Goal: Task Accomplishment & Management: Manage account settings

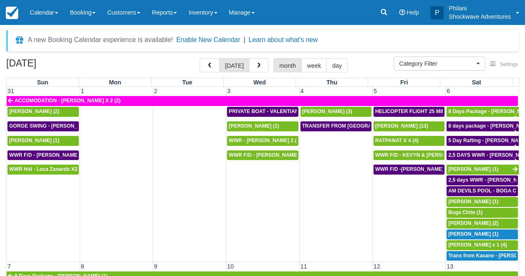
select select
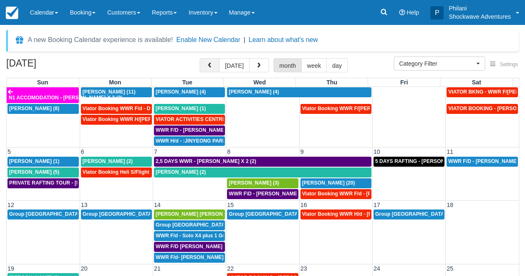
click at [212, 66] on span "button" at bounding box center [210, 66] width 6 height 6
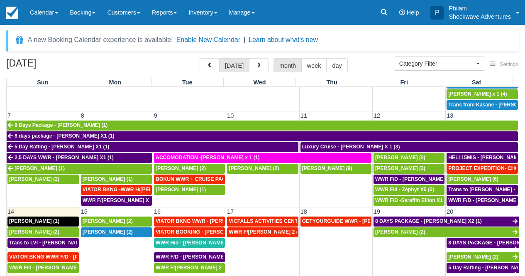
scroll to position [149, 0]
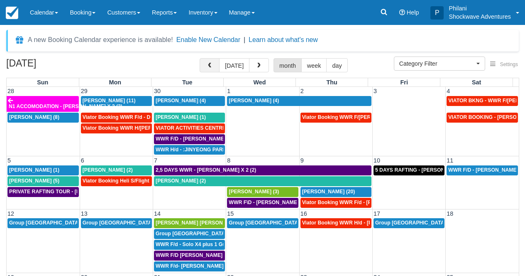
click at [208, 63] on button "button" at bounding box center [210, 65] width 20 height 14
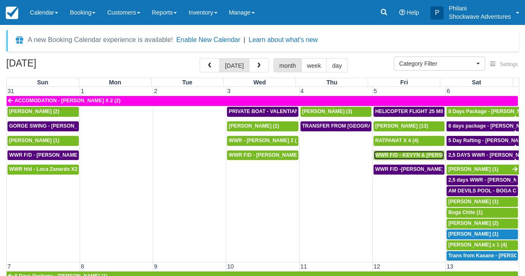
click at [418, 156] on span "WWR F/D - KEVYN & JULIE X 2 (2)" at bounding box center [428, 155] width 106 height 6
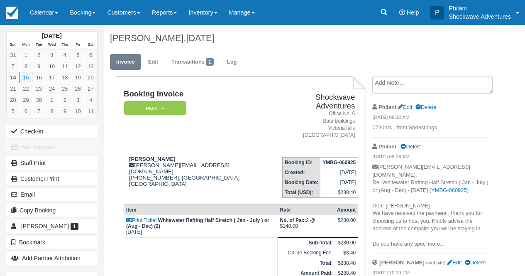
drag, startPoint x: 0, startPoint y: 0, endPoint x: 51, endPoint y: 10, distance: 52.3
click at [51, 10] on link "Calendar" at bounding box center [44, 12] width 40 height 25
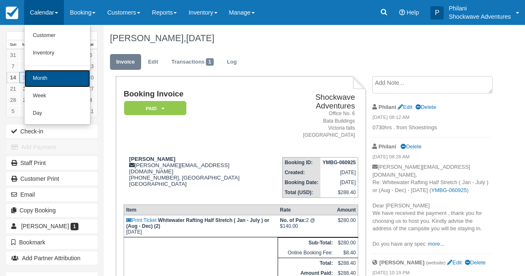
click at [65, 76] on link "Month" at bounding box center [57, 78] width 66 height 17
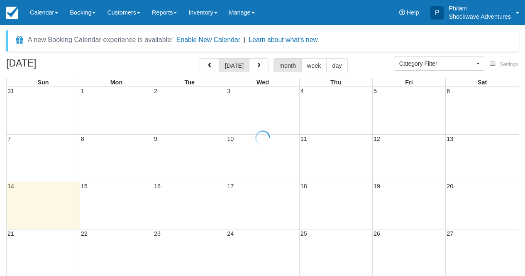
select select
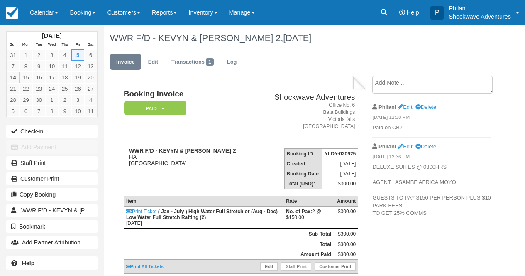
scroll to position [13, 0]
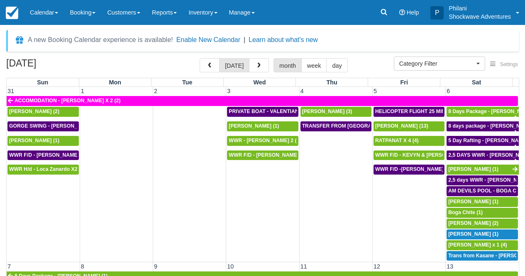
select select
click at [408, 157] on span "WWR F/D - KEVYN & JULIE X 2 (2)" at bounding box center [428, 155] width 106 height 6
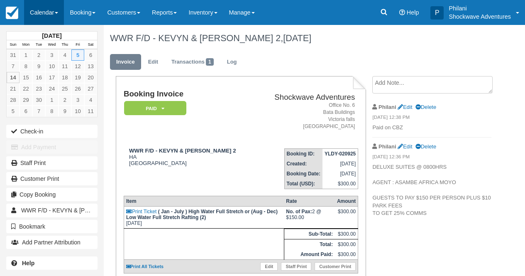
scroll to position [13, 0]
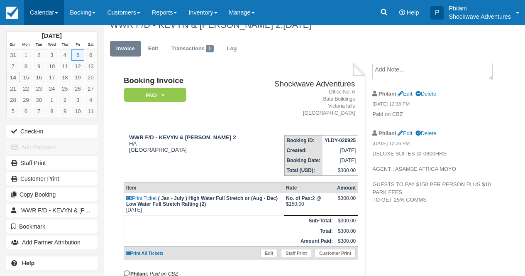
click at [57, 6] on link "Calendar" at bounding box center [44, 12] width 40 height 25
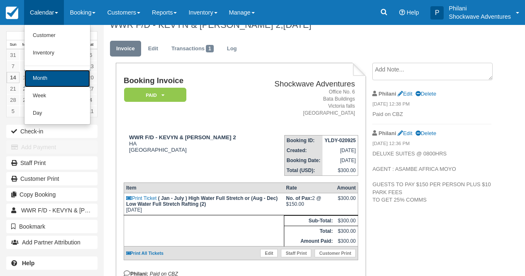
click at [45, 73] on link "Month" at bounding box center [57, 78] width 66 height 17
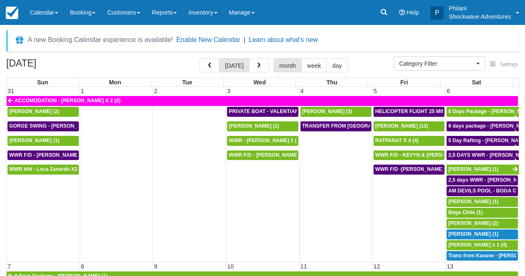
select select
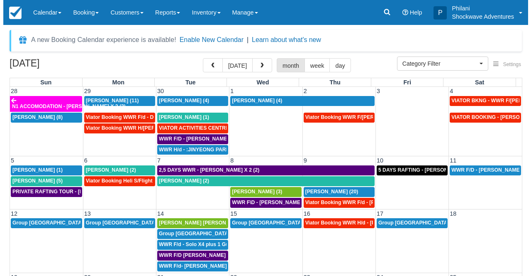
scroll to position [9, 0]
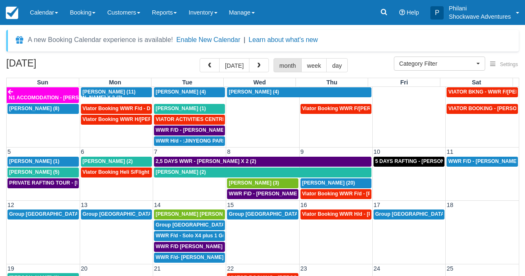
click at [475, 182] on td "WWR F/D - [PERSON_NAME] X1 (1)" at bounding box center [482, 177] width 73 height 43
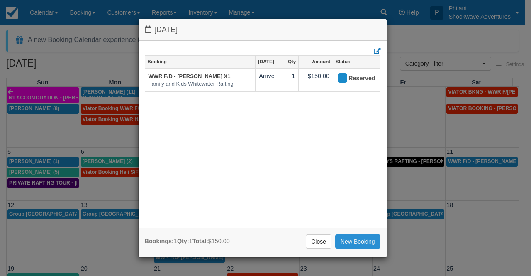
click at [357, 241] on link "New Booking" at bounding box center [357, 241] width 45 height 14
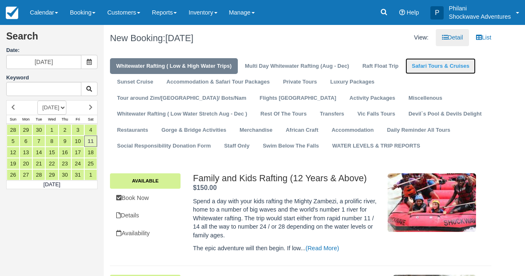
click at [451, 67] on link "Safari Tours & Cruises" at bounding box center [440, 66] width 70 height 16
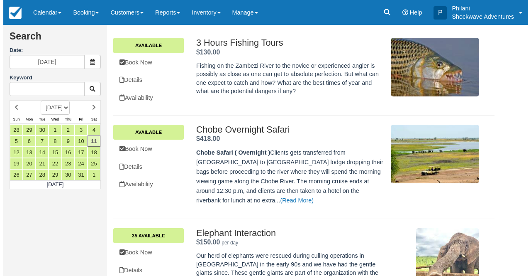
scroll to position [113, 0]
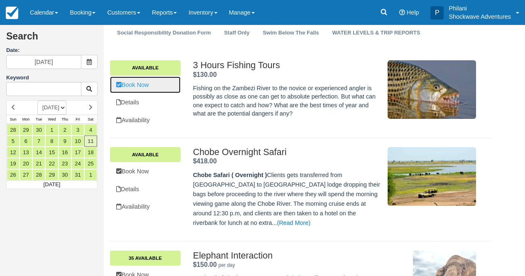
click at [138, 85] on link "Book Now" at bounding box center [145, 84] width 71 height 17
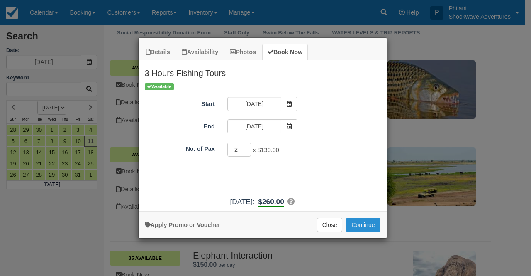
click at [359, 227] on button "Continue" at bounding box center [363, 224] width 34 height 14
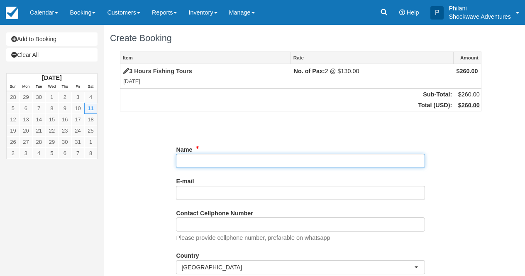
click at [206, 159] on input "Name" at bounding box center [300, 161] width 249 height 14
type input "W"
type input "Q"
type input "W"
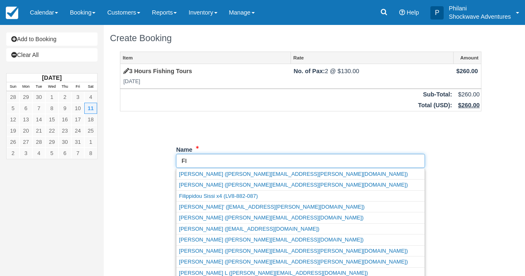
type input "F"
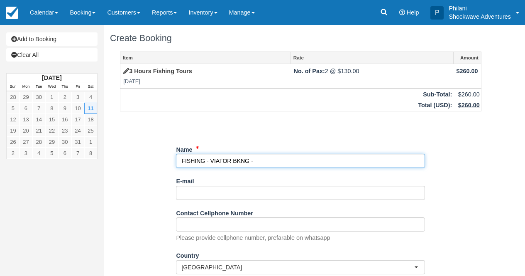
paste input "Corbett, Nikki"
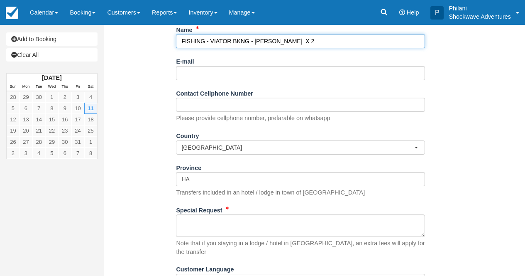
scroll to position [154, 0]
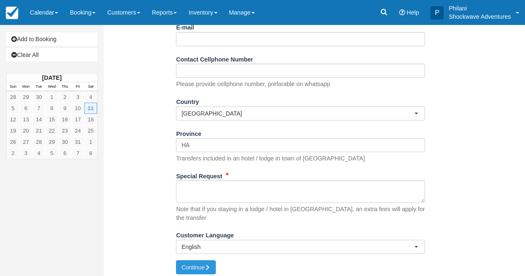
type input "FISHING - VIATOR BKNG - Corbett, Nikki X 2"
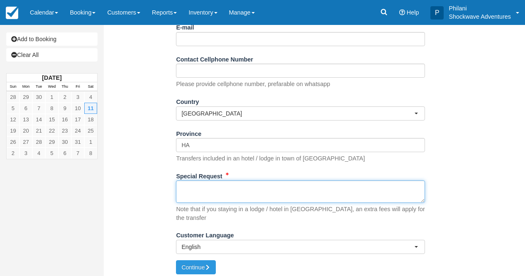
click at [264, 200] on textarea "Special Request" at bounding box center [300, 191] width 249 height 22
paste textarea "Booking ref. VIA-74038038 Product booking ref. SHO-T107945272 Ext. booking ref …"
type textarea "Booking ref. VIA-74038038 Product booking ref. SHO-T107945272 Ext. booking ref …"
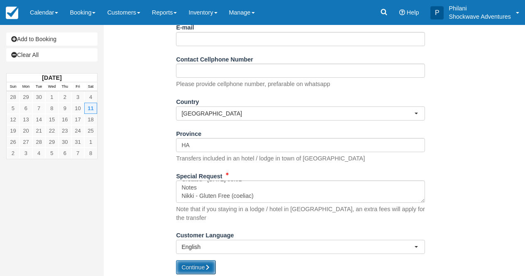
click at [205, 260] on button "Continue" at bounding box center [196, 267] width 40 height 14
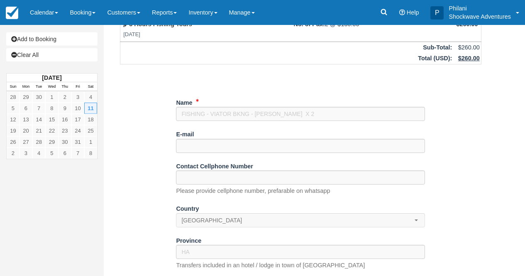
scroll to position [0, 0]
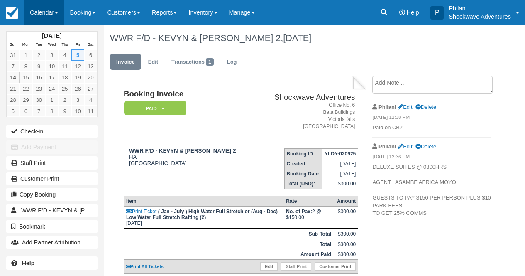
click at [39, 17] on link "Calendar" at bounding box center [44, 12] width 40 height 25
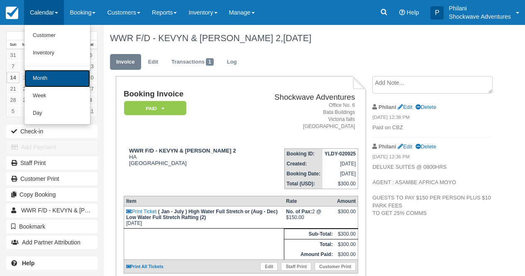
click at [44, 76] on link "Month" at bounding box center [57, 78] width 66 height 17
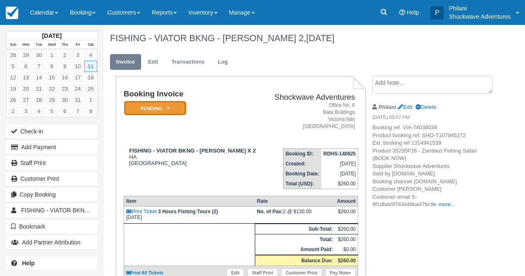
click at [181, 111] on em "Pending" at bounding box center [155, 108] width 62 height 15
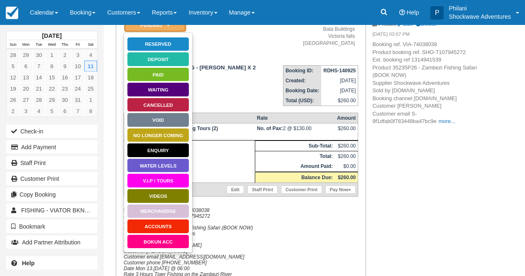
scroll to position [86, 0]
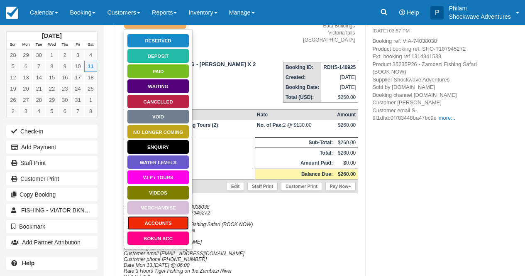
click at [182, 221] on link "ACCOUNTS" at bounding box center [158, 222] width 62 height 15
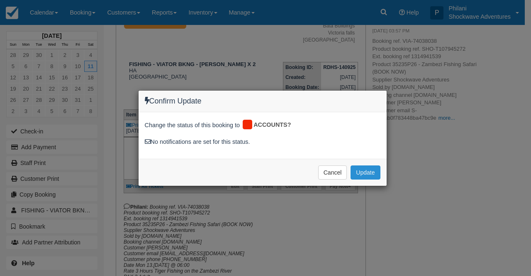
click at [371, 176] on button "Update" at bounding box center [365, 172] width 29 height 14
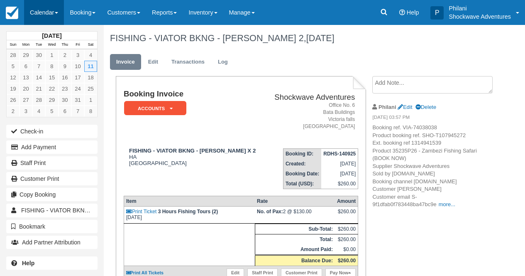
click at [51, 12] on link "Calendar" at bounding box center [44, 12] width 40 height 25
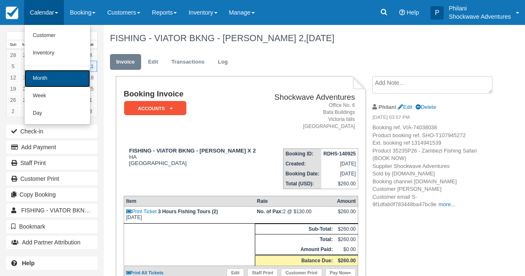
click at [47, 80] on link "Month" at bounding box center [57, 78] width 66 height 17
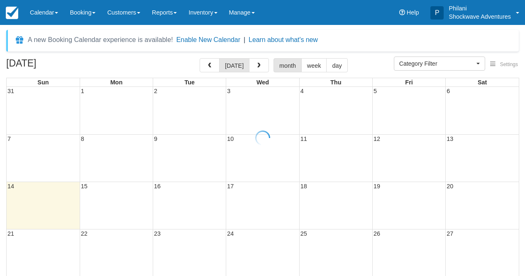
select select
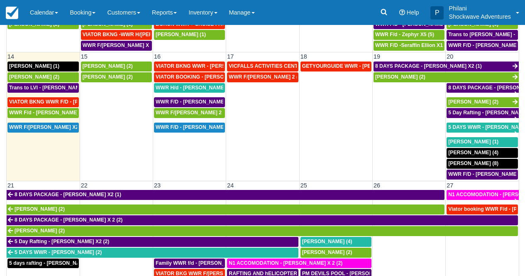
scroll to position [358, 0]
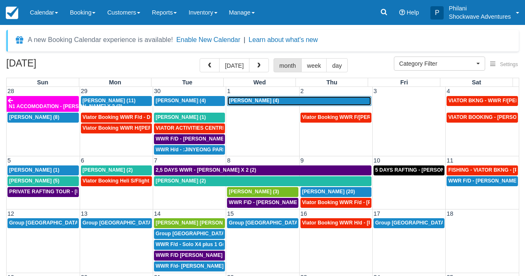
click at [305, 101] on div "Jen Pryor (4)" at bounding box center [299, 101] width 141 height 7
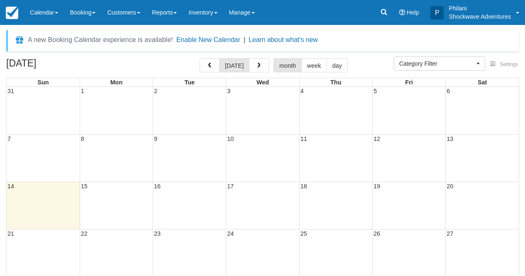
select select
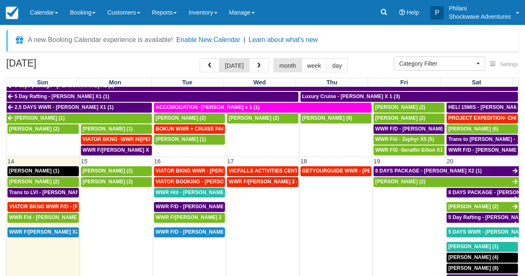
scroll to position [156, 0]
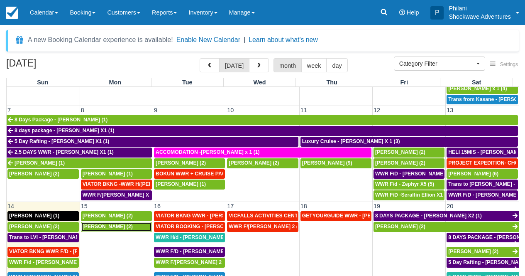
click at [113, 230] on div "Sara Singh (2)" at bounding box center [117, 226] width 68 height 7
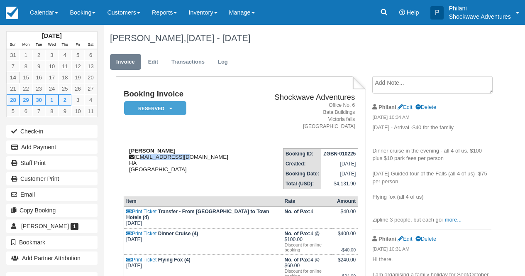
drag, startPoint x: 138, startPoint y: 158, endPoint x: 181, endPoint y: 156, distance: 42.8
click at [181, 156] on div "[PERSON_NAME] [EMAIL_ADDRESS][DOMAIN_NAME] HA [GEOGRAPHIC_DATA]" at bounding box center [188, 159] width 128 height 25
click at [180, 156] on div "[PERSON_NAME] [EMAIL_ADDRESS][DOMAIN_NAME] HA [GEOGRAPHIC_DATA]" at bounding box center [188, 159] width 128 height 25
drag, startPoint x: 136, startPoint y: 159, endPoint x: 212, endPoint y: 159, distance: 76.4
click at [212, 159] on div "[PERSON_NAME] [EMAIL_ADDRESS][DOMAIN_NAME] HA [GEOGRAPHIC_DATA]" at bounding box center [188, 159] width 128 height 25
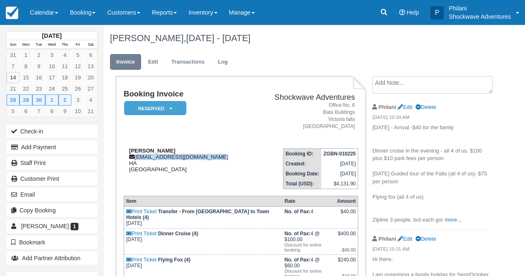
copy div "[EMAIL_ADDRESS][DOMAIN_NAME]"
click at [183, 111] on em "Reserved" at bounding box center [155, 108] width 62 height 15
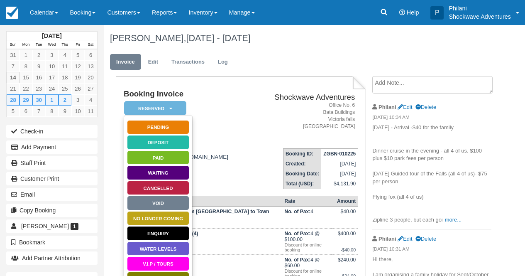
click at [236, 141] on td "Booking Invoice Reserved   Pending Deposit Paid Waiting Cancelled Void NO LONGE…" at bounding box center [188, 116] width 128 height 52
click at [174, 103] on em "Reserved" at bounding box center [155, 108] width 62 height 15
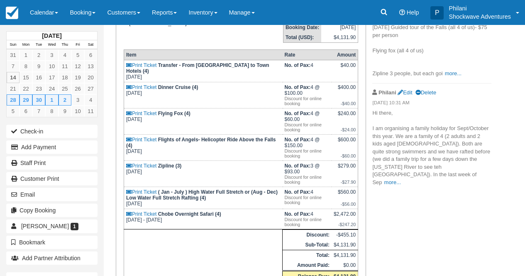
scroll to position [27, 0]
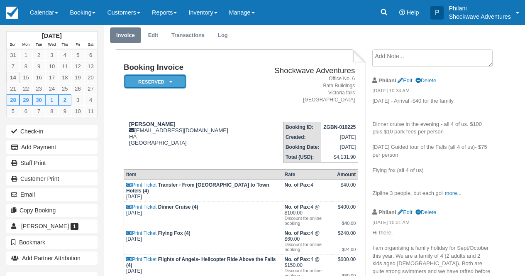
click at [167, 84] on em "Reserved" at bounding box center [155, 81] width 62 height 15
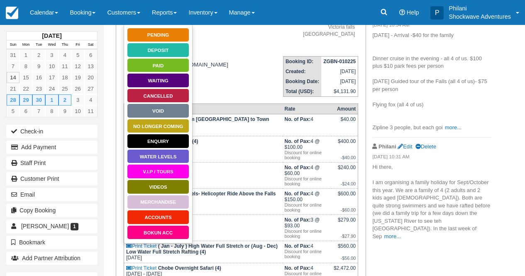
scroll to position [100, 0]
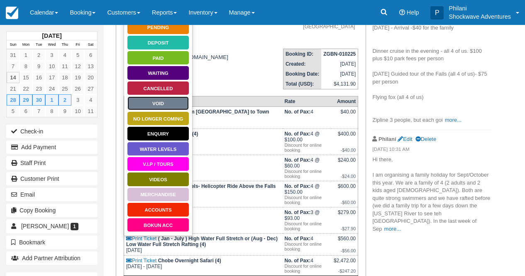
click at [173, 107] on link "Void" at bounding box center [158, 103] width 62 height 15
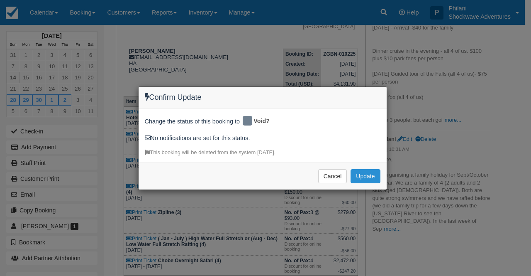
click at [366, 178] on button "Update" at bounding box center [365, 176] width 29 height 14
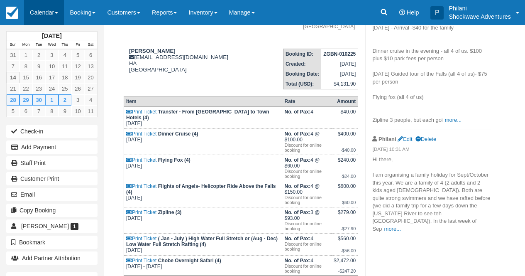
click at [63, 14] on link "Calendar" at bounding box center [44, 12] width 40 height 25
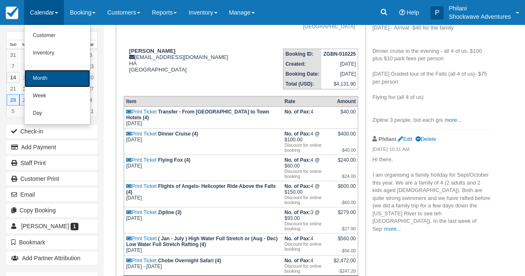
click at [74, 78] on link "Month" at bounding box center [57, 78] width 66 height 17
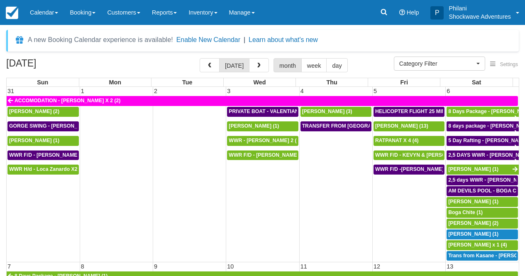
select select
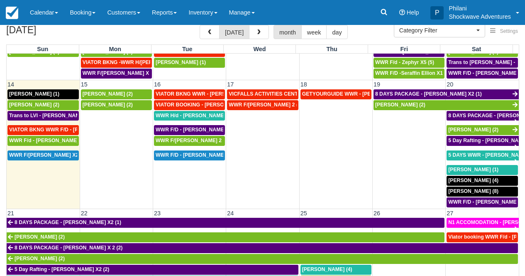
scroll to position [244, 0]
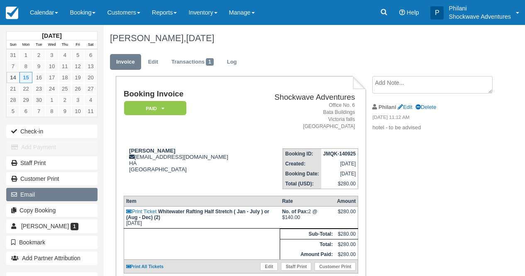
click at [49, 201] on button "Email" at bounding box center [51, 194] width 91 height 13
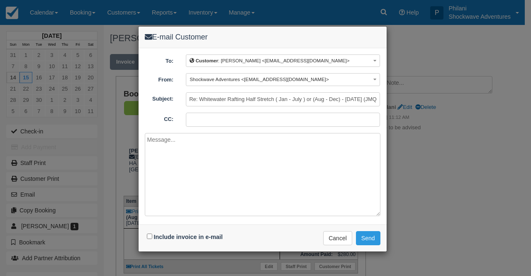
click at [180, 182] on textarea at bounding box center [263, 174] width 236 height 83
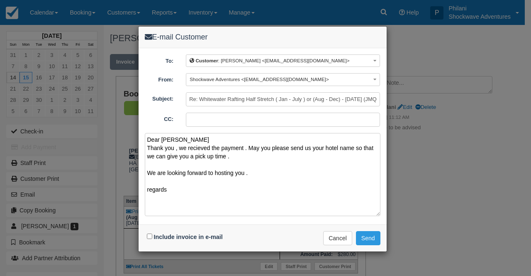
click at [149, 191] on textarea "Dear Sara Thank you , we recieved the payment . May you please send us your hot…" at bounding box center [263, 174] width 236 height 83
click at [178, 190] on textarea "Dear Sara Thank you , we recieved the payment . May you please send us your hot…" at bounding box center [263, 174] width 236 height 83
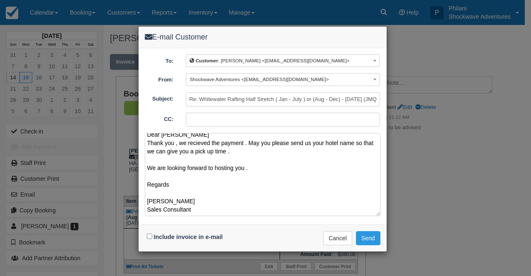
scroll to position [20, 0]
type textarea "Dear Sara Thank you , we recieved the payment . May you please send us your hot…"
click at [376, 240] on button "Send" at bounding box center [368, 238] width 24 height 14
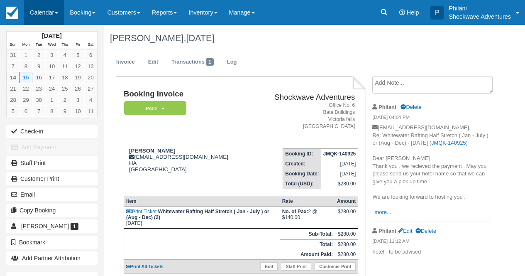
click at [40, 8] on link "Calendar" at bounding box center [44, 12] width 40 height 25
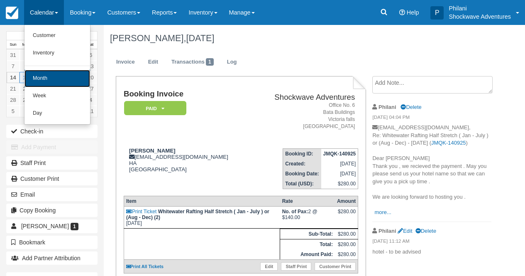
click at [58, 73] on link "Month" at bounding box center [57, 78] width 66 height 17
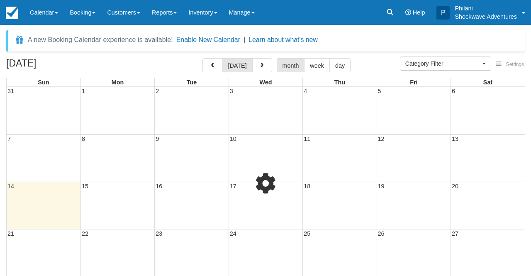
select select
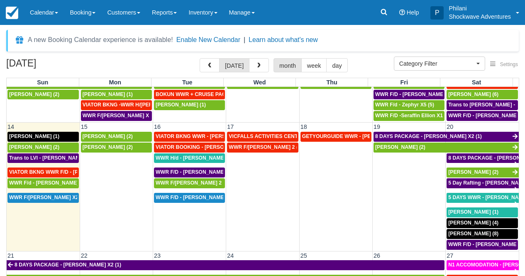
scroll to position [232, 0]
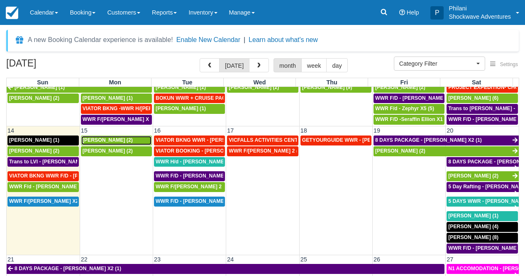
click at [130, 142] on div "Oscar Atkinson (2)" at bounding box center [117, 140] width 68 height 7
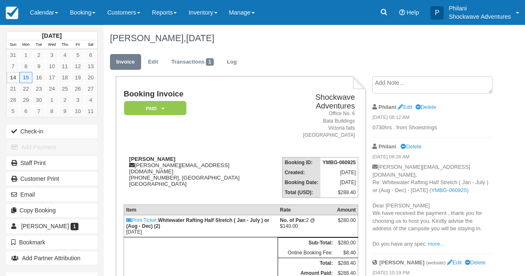
scroll to position [13, 0]
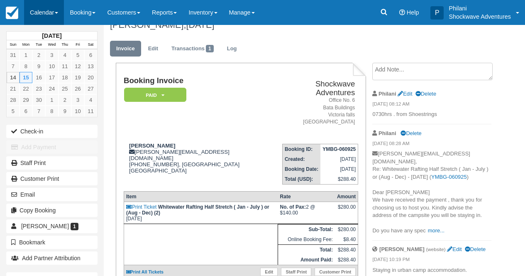
click at [32, 18] on link "Calendar" at bounding box center [44, 12] width 40 height 25
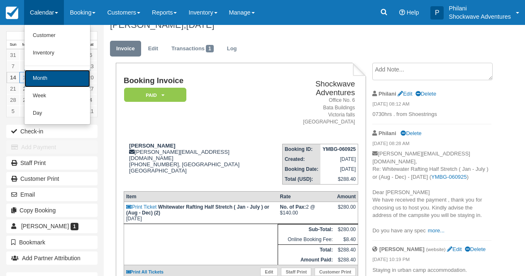
click at [52, 80] on link "Month" at bounding box center [57, 78] width 66 height 17
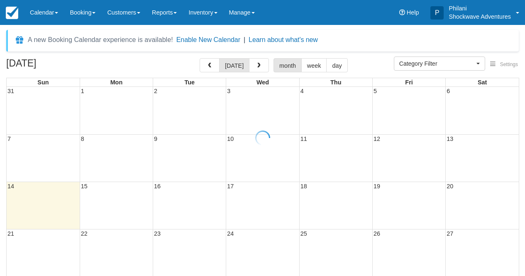
select select
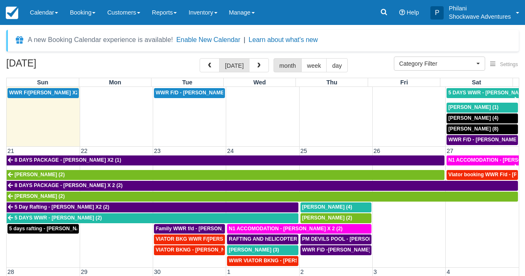
scroll to position [199, 0]
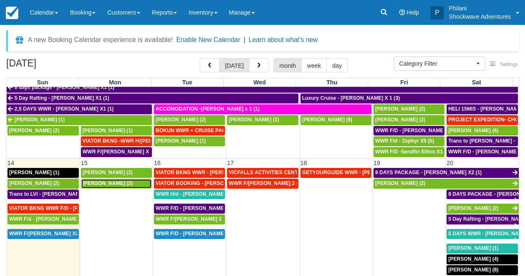
click at [131, 186] on div "Sara Singh (2)" at bounding box center [117, 183] width 68 height 7
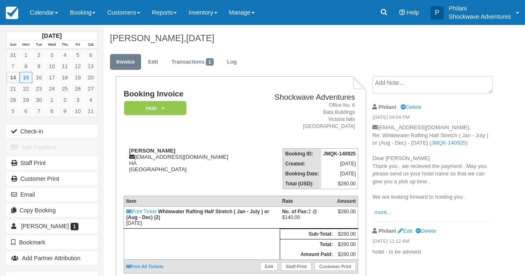
drag, startPoint x: 0, startPoint y: 0, endPoint x: 379, endPoint y: 86, distance: 389.0
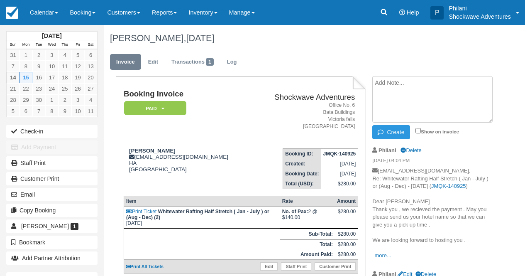
paste textarea "0740hrs from N1 hotel"
type textarea "0740hrs from N1 hotel"
click at [418, 130] on input "Show on invoice" at bounding box center [417, 130] width 5 height 5
checkbox input "true"
click at [400, 131] on button "Create" at bounding box center [390, 132] width 37 height 14
